Goal: Task Accomplishment & Management: Manage account settings

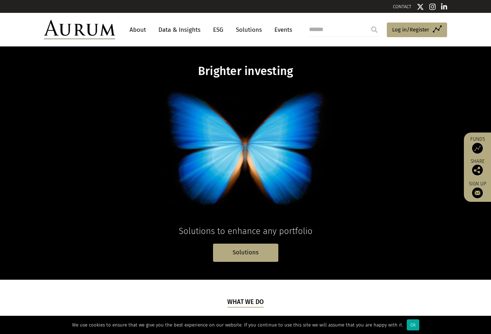
click at [397, 30] on span "Log in/Register" at bounding box center [410, 29] width 37 height 9
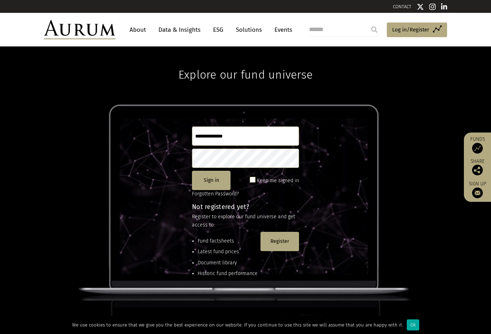
type input "**********"
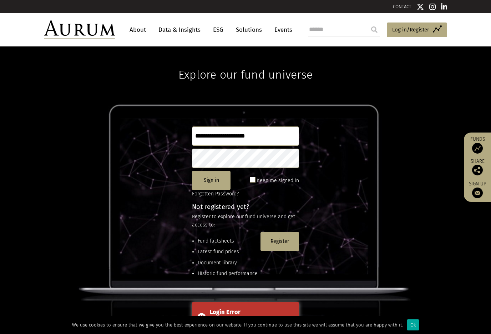
click at [255, 310] on div "Login Error" at bounding box center [252, 311] width 84 height 9
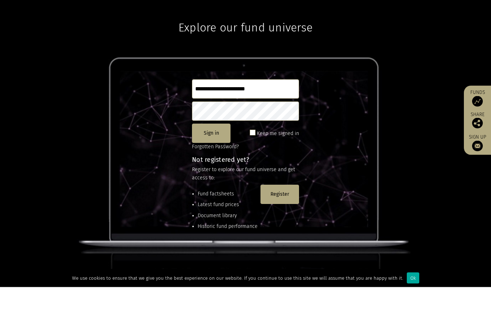
click at [213, 171] on button "Sign in" at bounding box center [211, 180] width 39 height 19
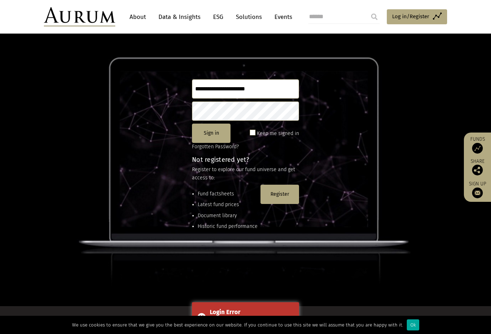
scroll to position [47, 0]
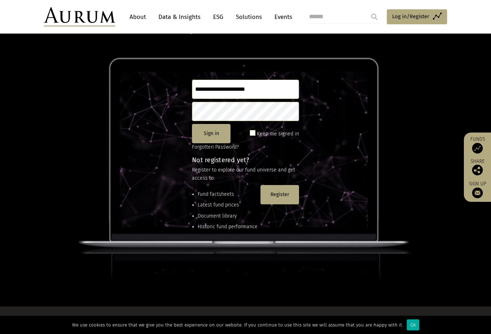
click at [219, 136] on button "Sign in" at bounding box center [211, 133] width 39 height 19
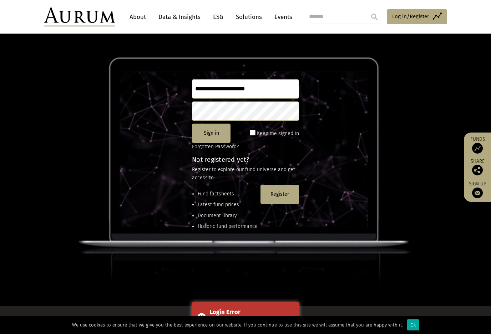
click at [236, 317] on div "Login Error" at bounding box center [252, 311] width 84 height 9
click at [400, 17] on span "Log in/Register" at bounding box center [410, 16] width 37 height 9
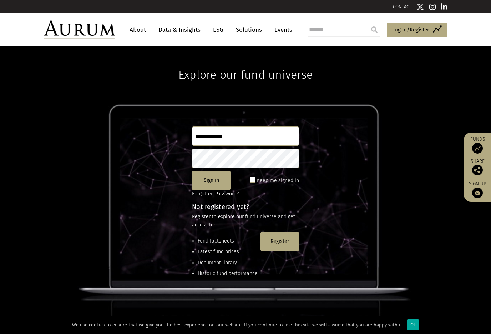
click at [255, 135] on input "text" at bounding box center [245, 135] width 107 height 19
type input "**********"
click at [219, 179] on button "Sign in" at bounding box center [211, 180] width 39 height 19
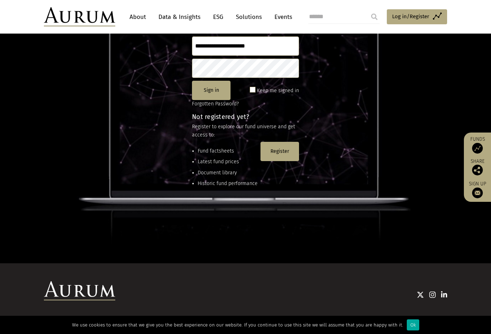
scroll to position [94, 0]
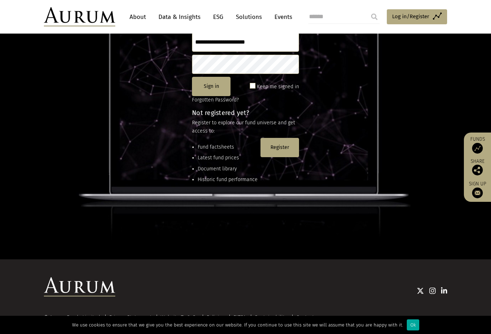
click at [410, 330] on div "Ok" at bounding box center [413, 324] width 12 height 11
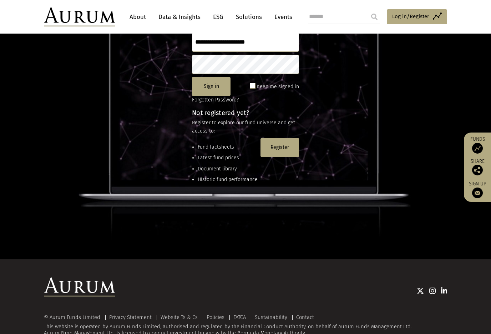
click at [309, 318] on link "Contact" at bounding box center [305, 317] width 18 height 6
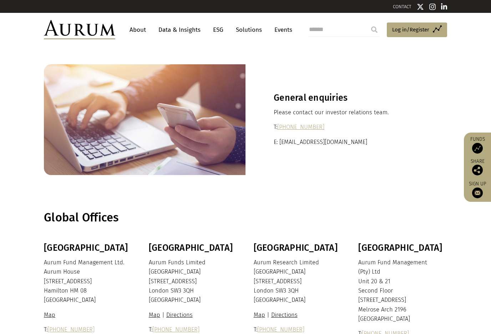
click at [311, 142] on p "E: ir@aurumfunds.com" at bounding box center [346, 141] width 145 height 9
click at [300, 144] on p "E: ir@aurumfunds.com" at bounding box center [346, 141] width 145 height 9
click at [330, 143] on p "E: ir@aurumfunds.com" at bounding box center [346, 141] width 145 height 9
click at [307, 141] on p "E: ir@aurumfunds.com" at bounding box center [346, 141] width 145 height 9
click at [398, 30] on span "Log in/Register" at bounding box center [410, 29] width 37 height 9
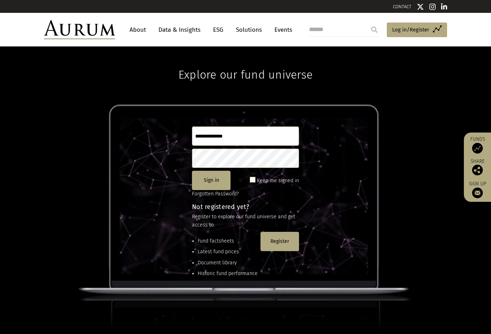
type input "**********"
click at [216, 183] on button "Sign in" at bounding box center [211, 180] width 39 height 19
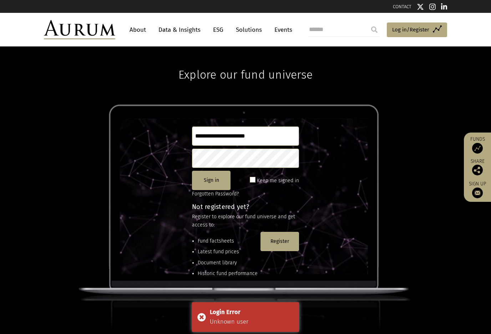
click at [202, 317] on div "Login Error Unknown user" at bounding box center [245, 317] width 107 height 30
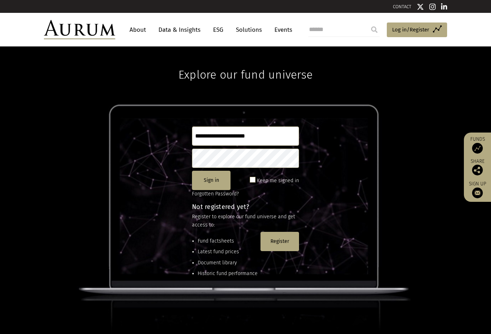
click at [77, 260] on div "**********" at bounding box center [245, 189] width 491 height 287
click at [96, 27] on img at bounding box center [79, 29] width 71 height 19
